Goal: Information Seeking & Learning: Learn about a topic

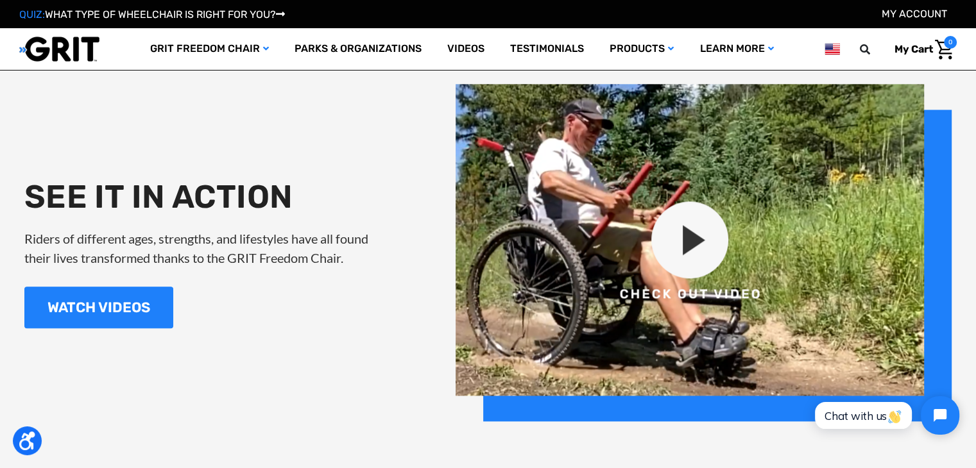
scroll to position [1433, 0]
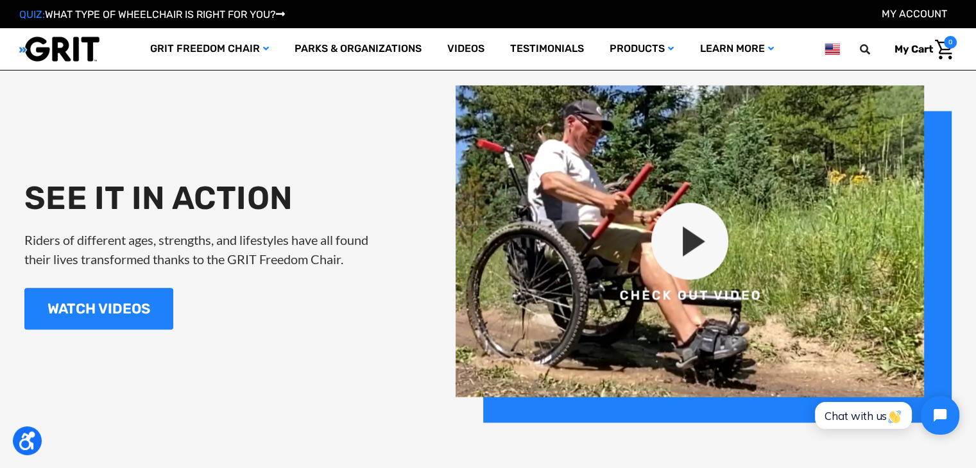
click at [721, 230] on img at bounding box center [704, 253] width 496 height 337
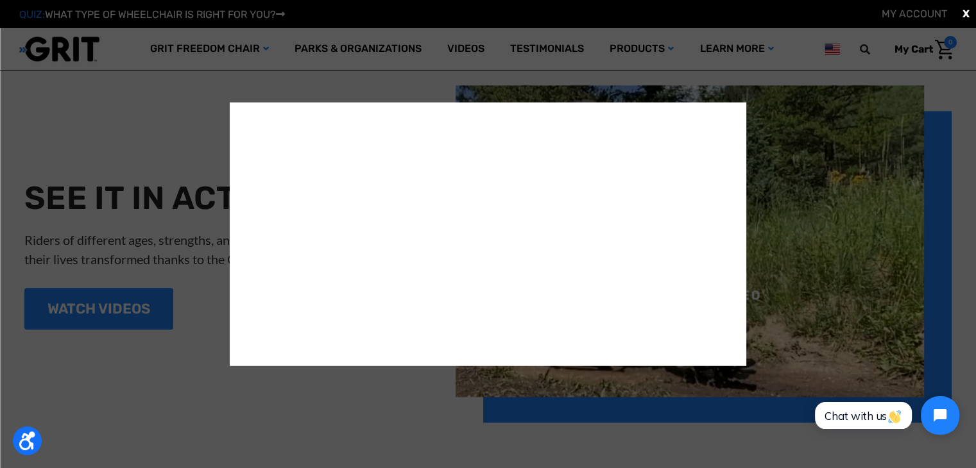
click at [903, 191] on div "X" at bounding box center [488, 234] width 976 height 468
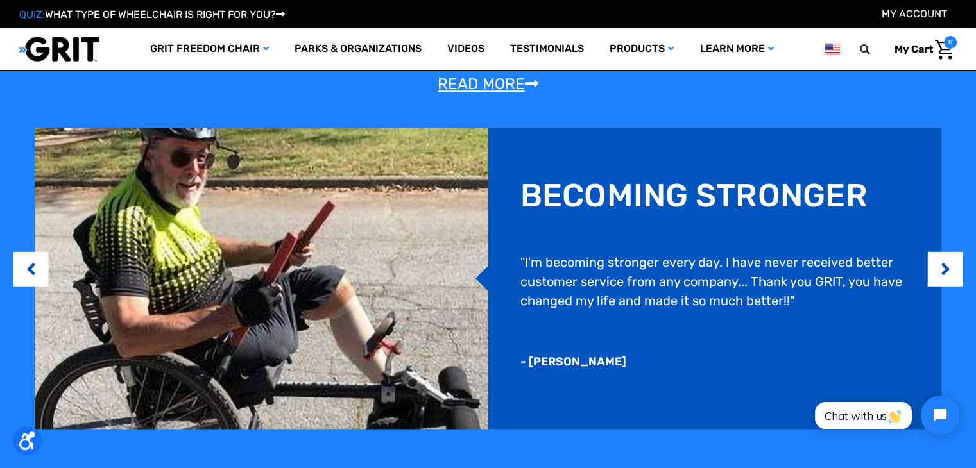
scroll to position [969, 0]
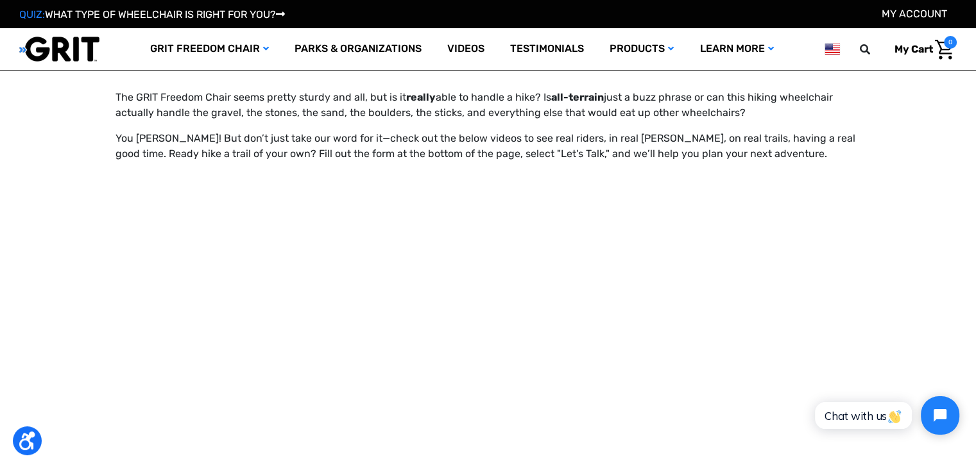
scroll to position [892, 0]
click at [912, 278] on div "Get outdoors, put the city streets behind you, and enjoy the fresh air! Whether…" at bounding box center [487, 23] width 931 height 1494
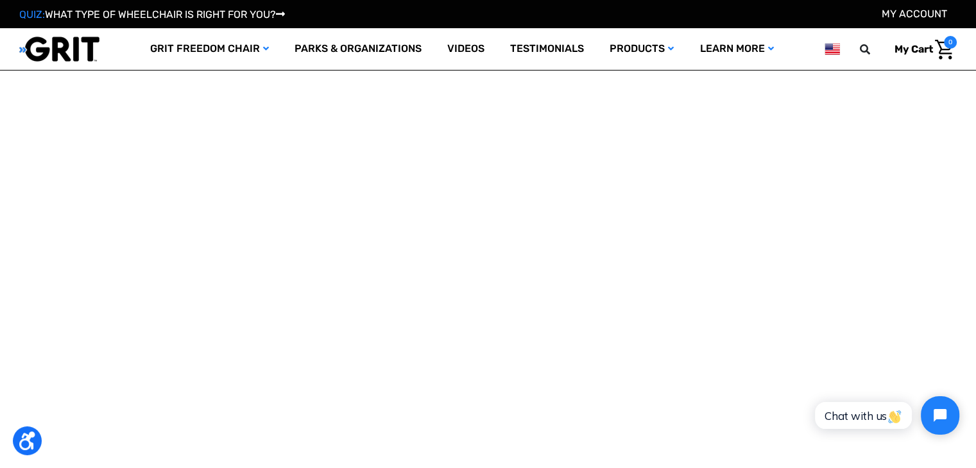
scroll to position [1026, 0]
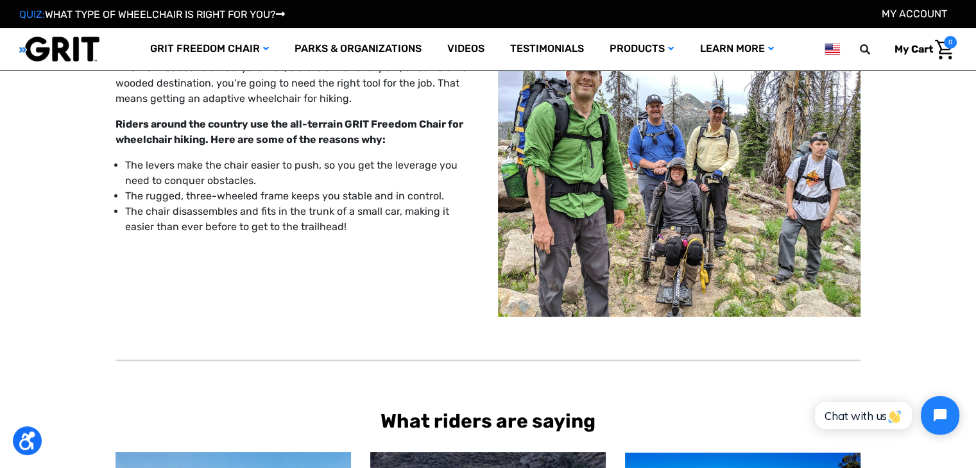
scroll to position [0, 0]
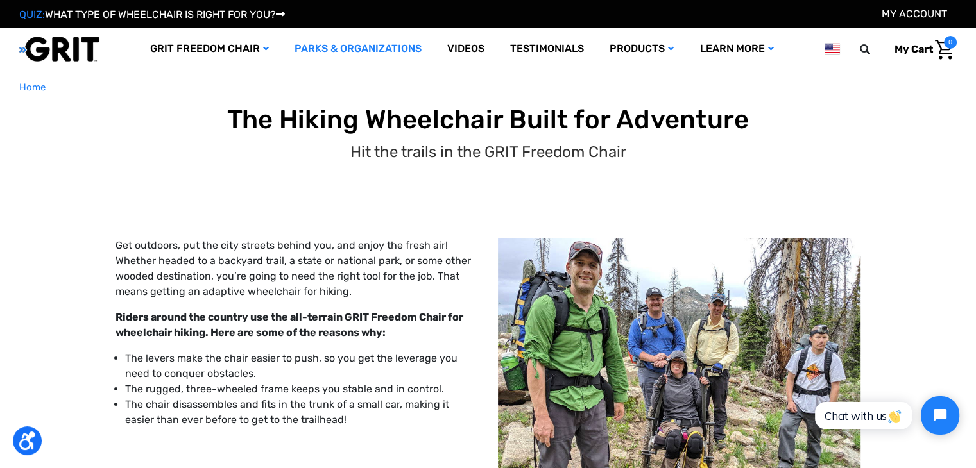
click at [364, 47] on link "Parks & Organizations" at bounding box center [358, 49] width 153 height 42
